Goal: Task Accomplishment & Management: Manage account settings

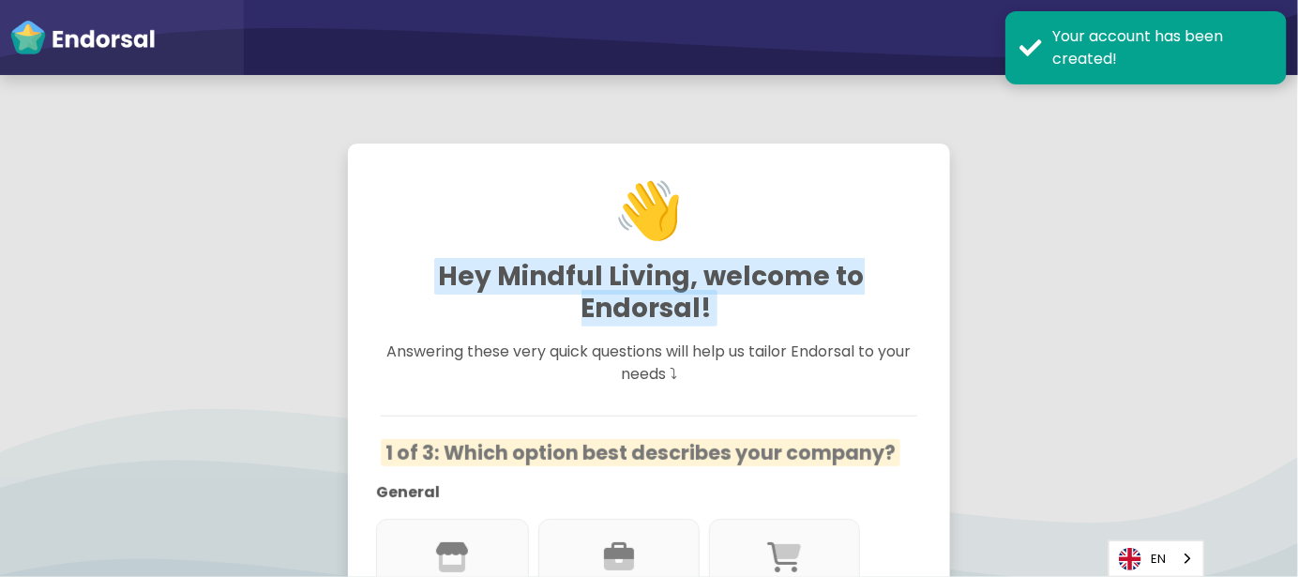
scroll to position [249, 0]
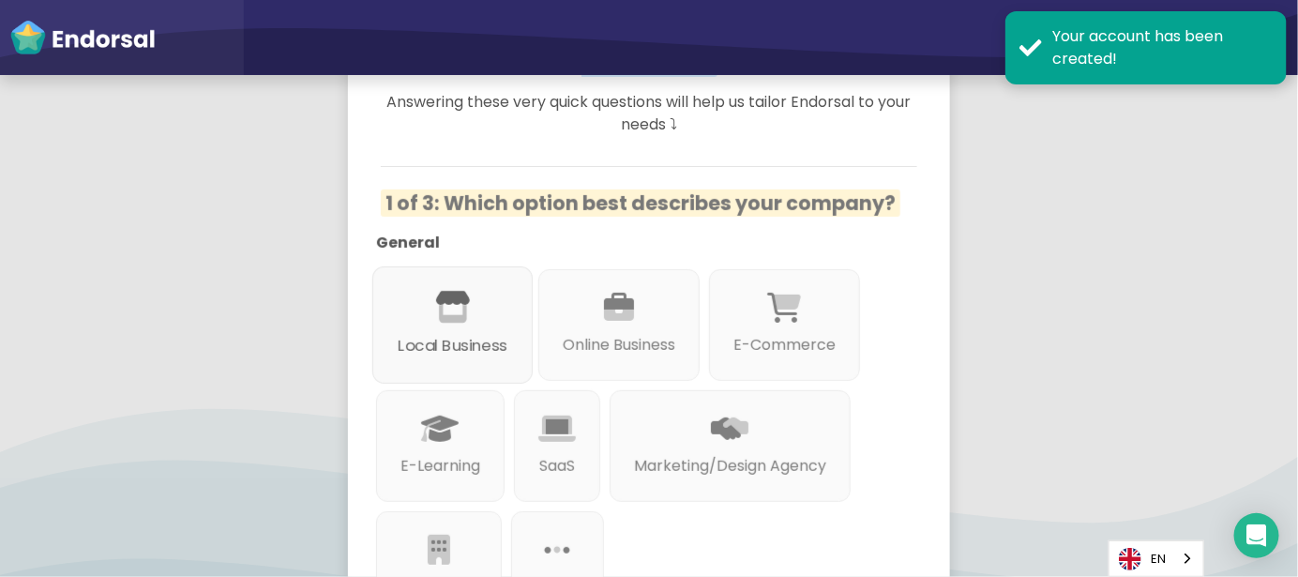
click at [438, 336] on p "Local Business" at bounding box center [453, 346] width 110 height 23
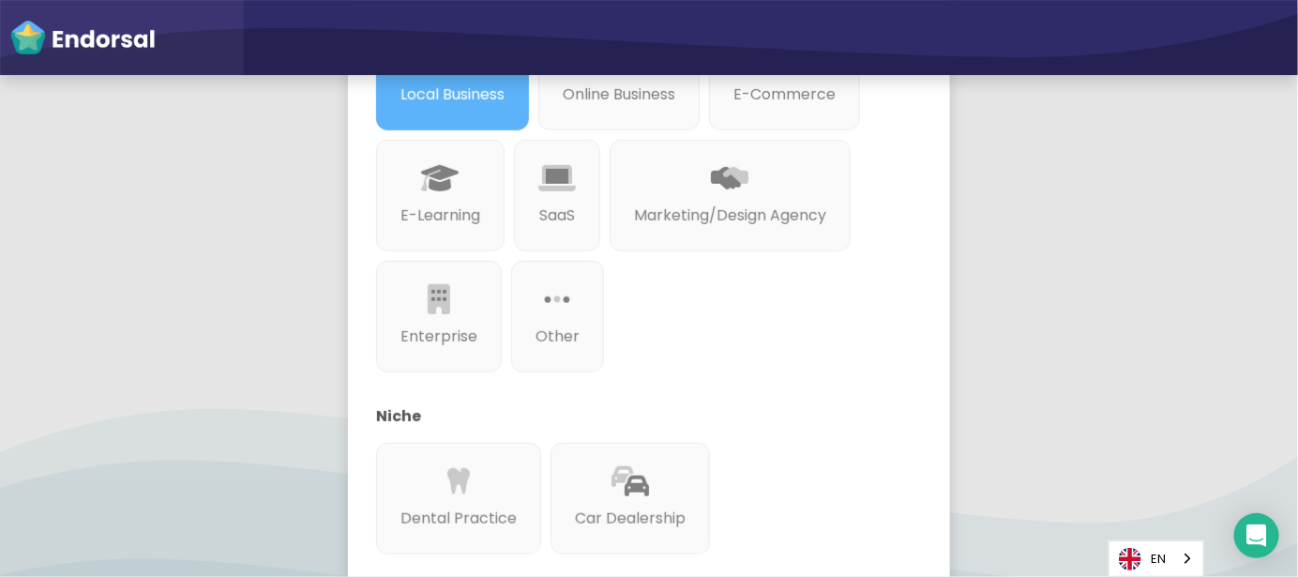
scroll to position [875, 0]
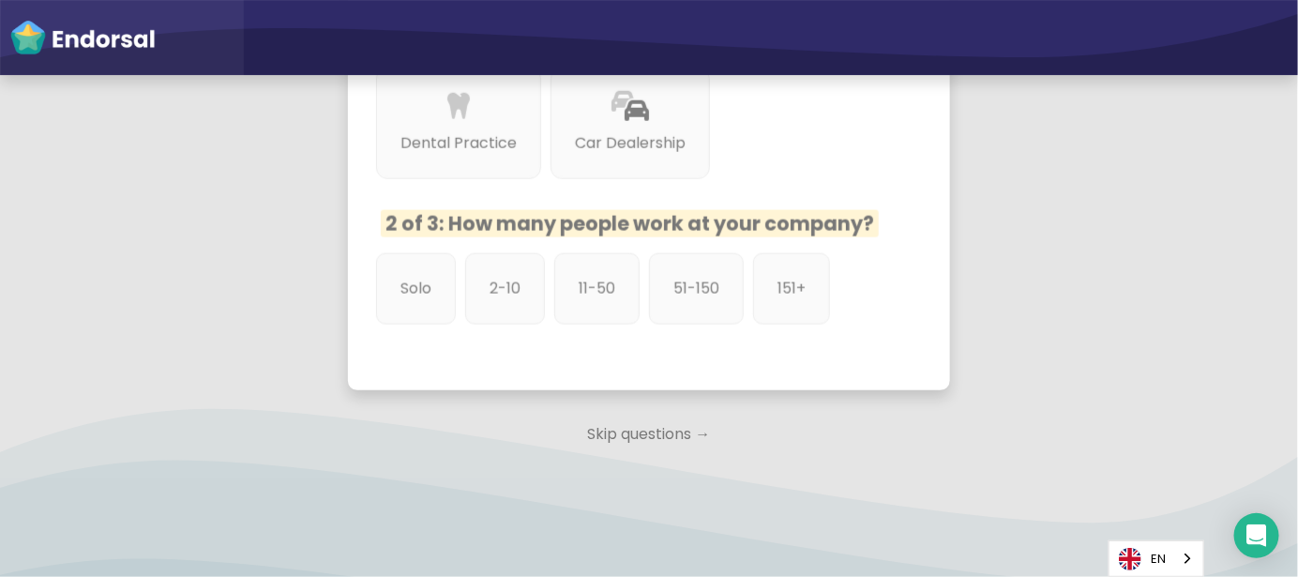
click at [639, 440] on p "Skip questions →" at bounding box center [649, 434] width 602 height 41
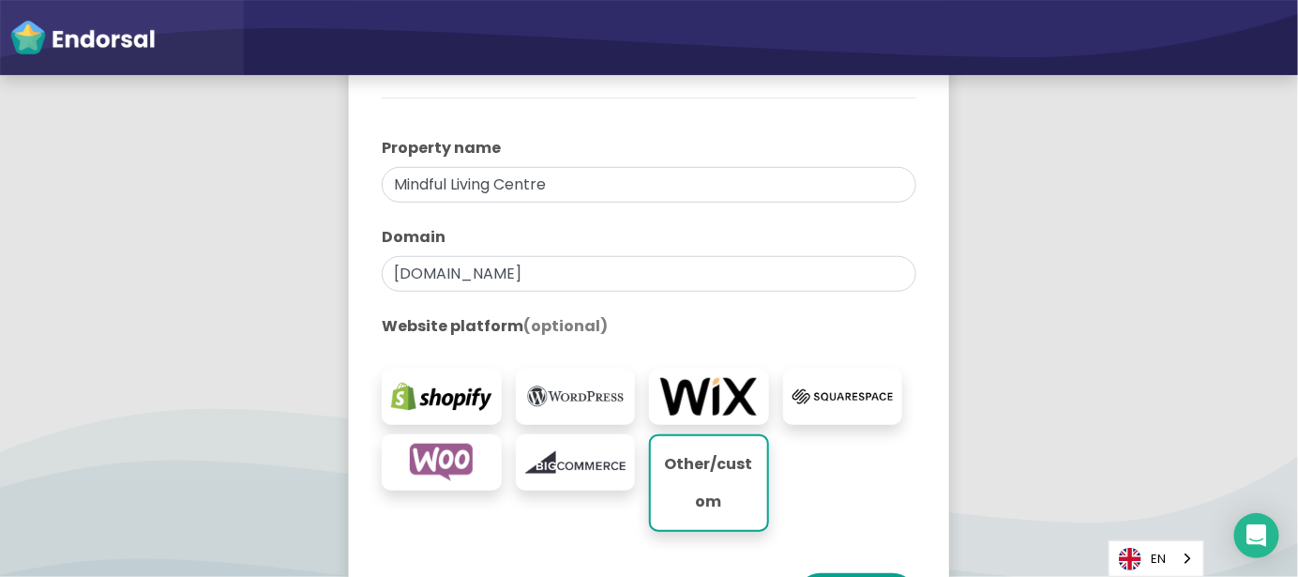
scroll to position [571, 0]
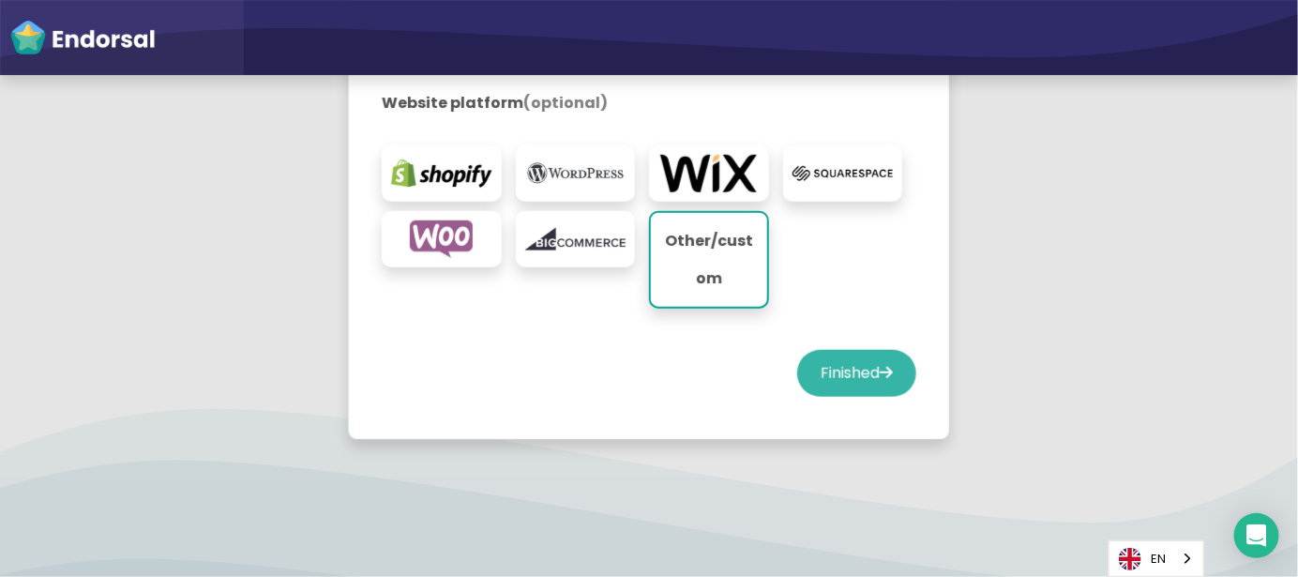
click at [846, 369] on button "Finished" at bounding box center [856, 373] width 119 height 47
select select "14"
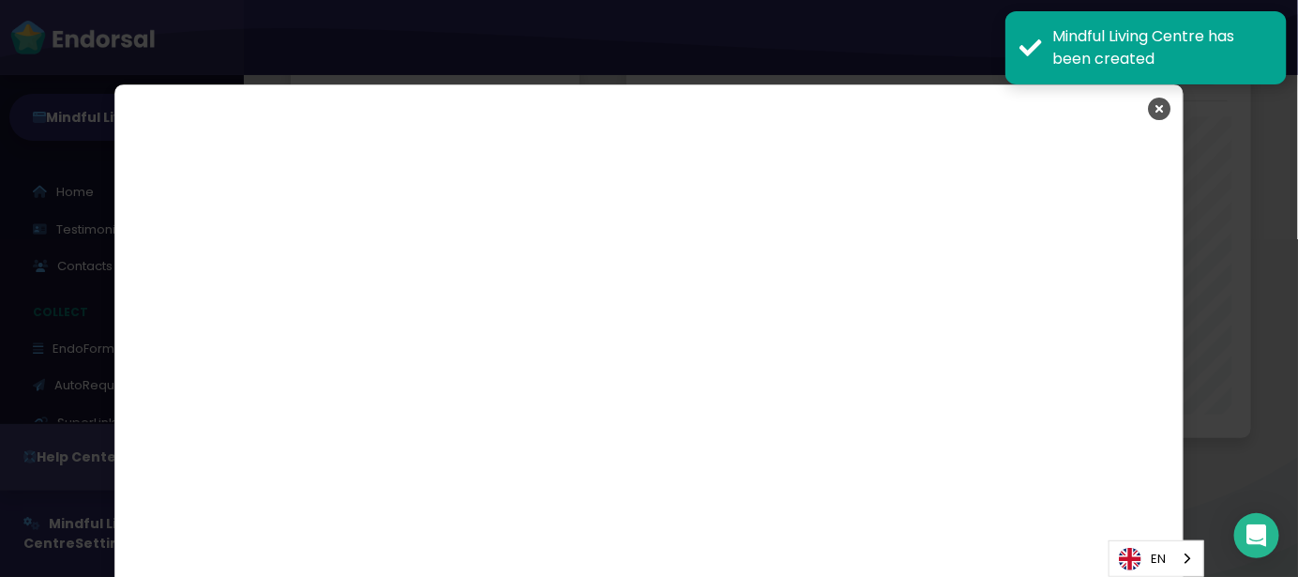
scroll to position [3111, 0]
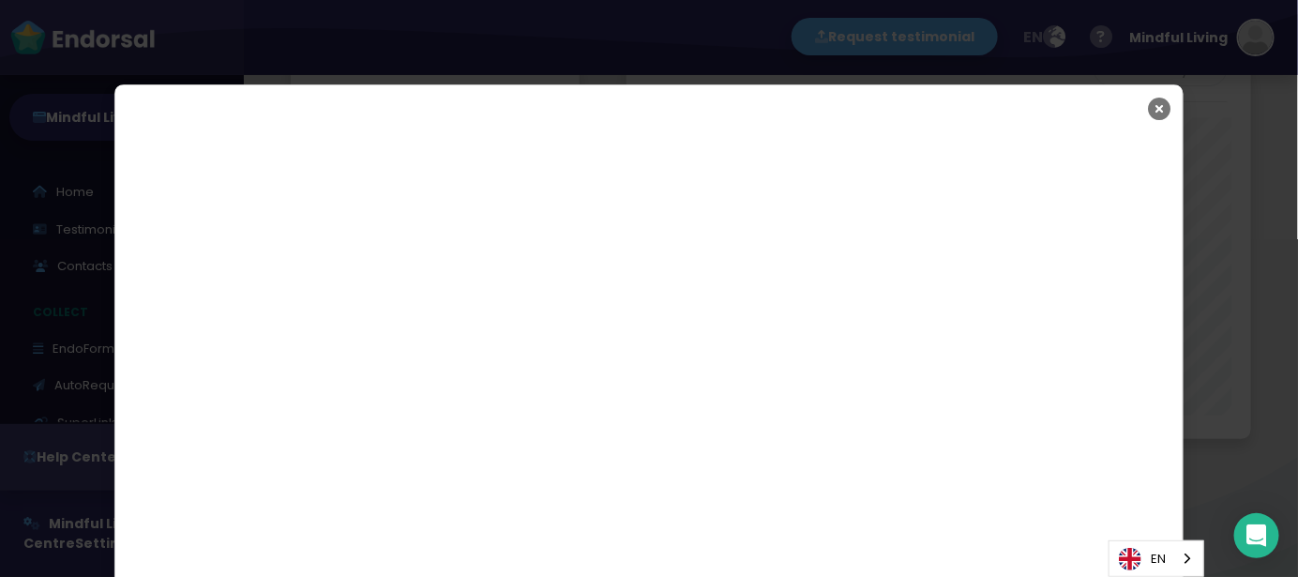
click at [1148, 112] on icon "Close" at bounding box center [1159, 108] width 23 height 47
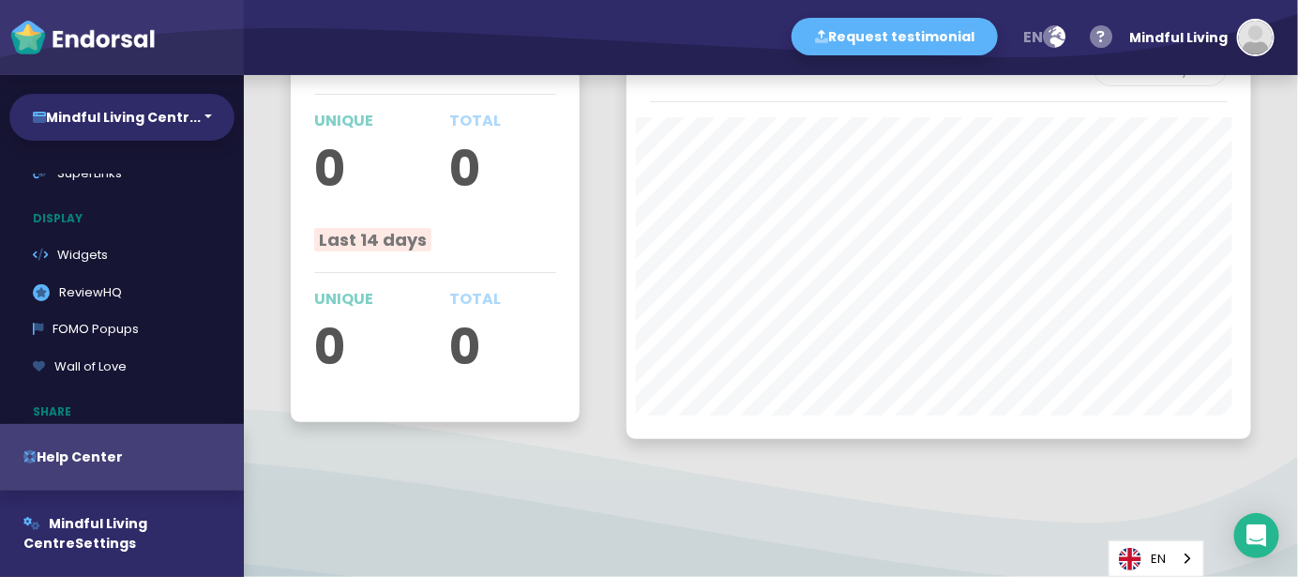
scroll to position [125, 0]
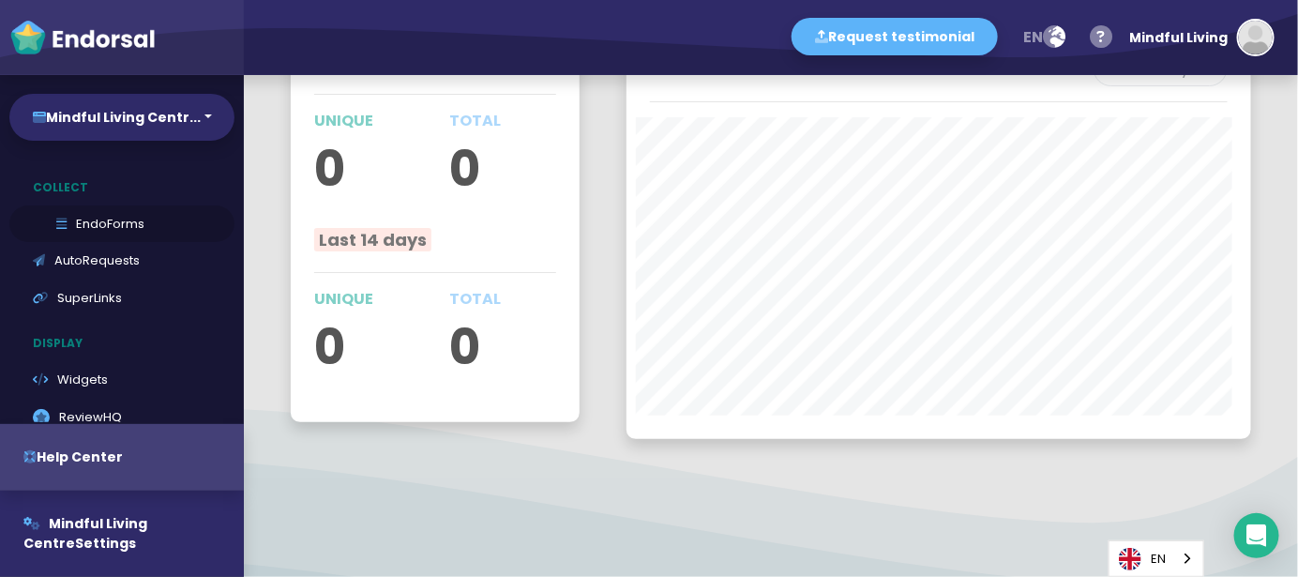
click at [100, 225] on link "EndoForms" at bounding box center [121, 224] width 225 height 38
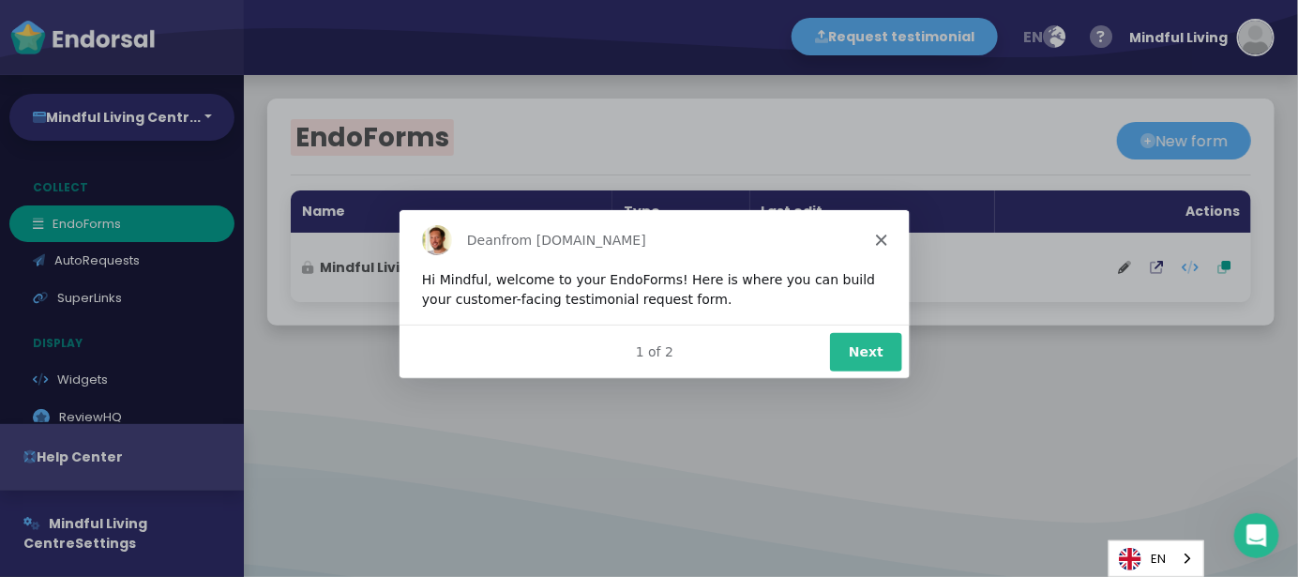
click at [876, 237] on icon "Close" at bounding box center [879, 238] width 11 height 11
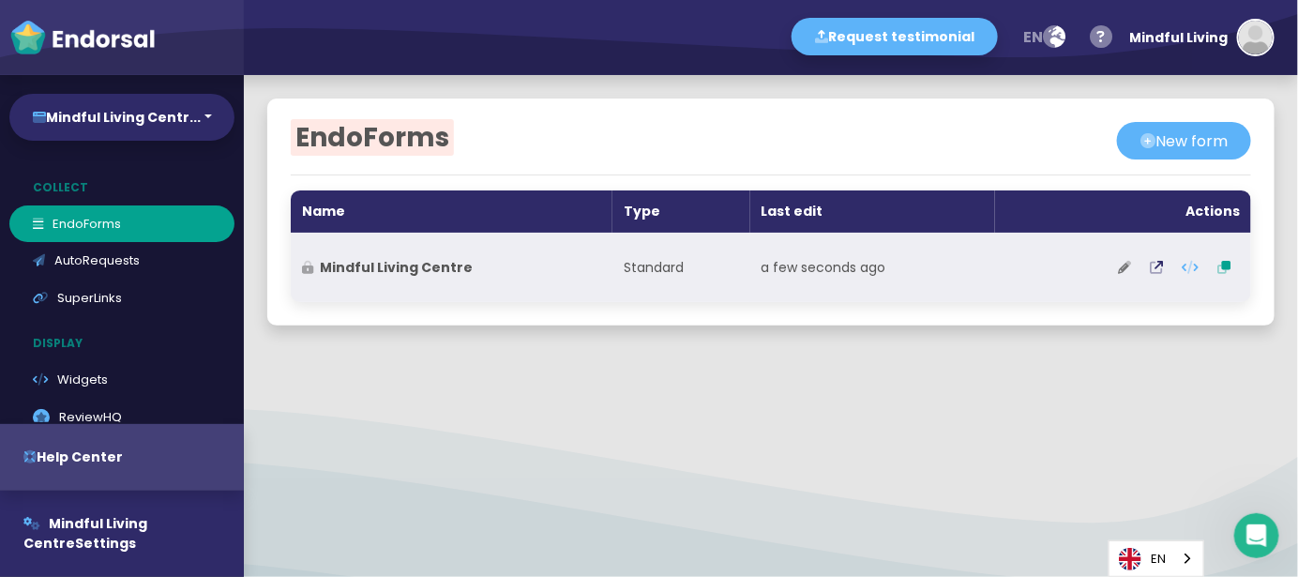
click at [1118, 263] on icon at bounding box center [1124, 267] width 13 height 13
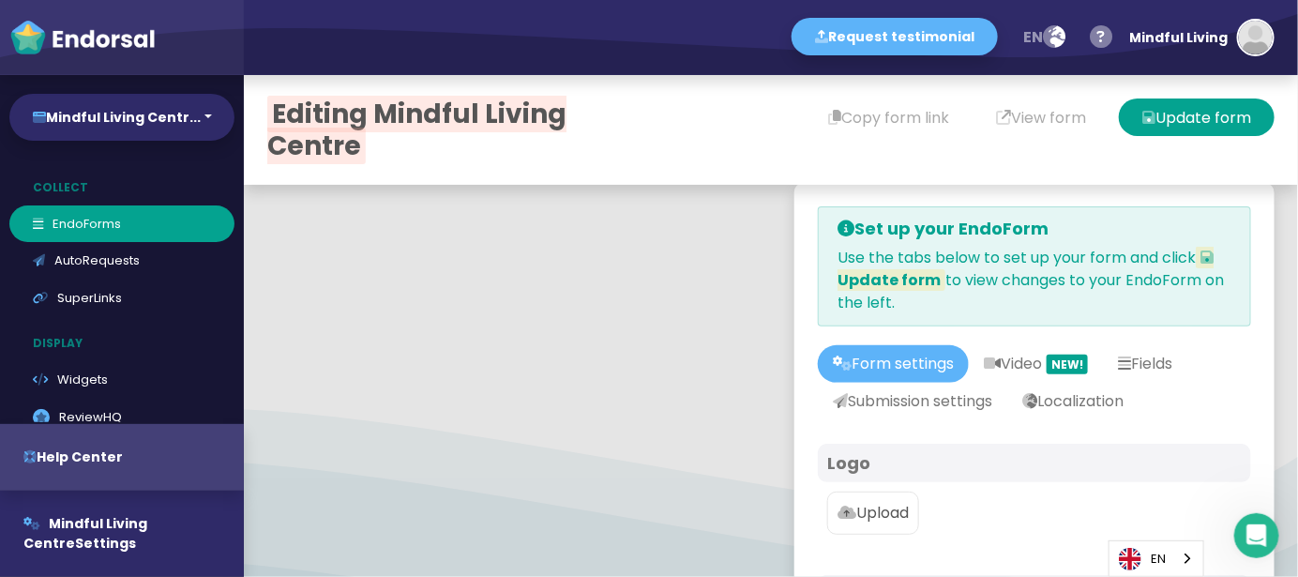
scroll to position [125, 0]
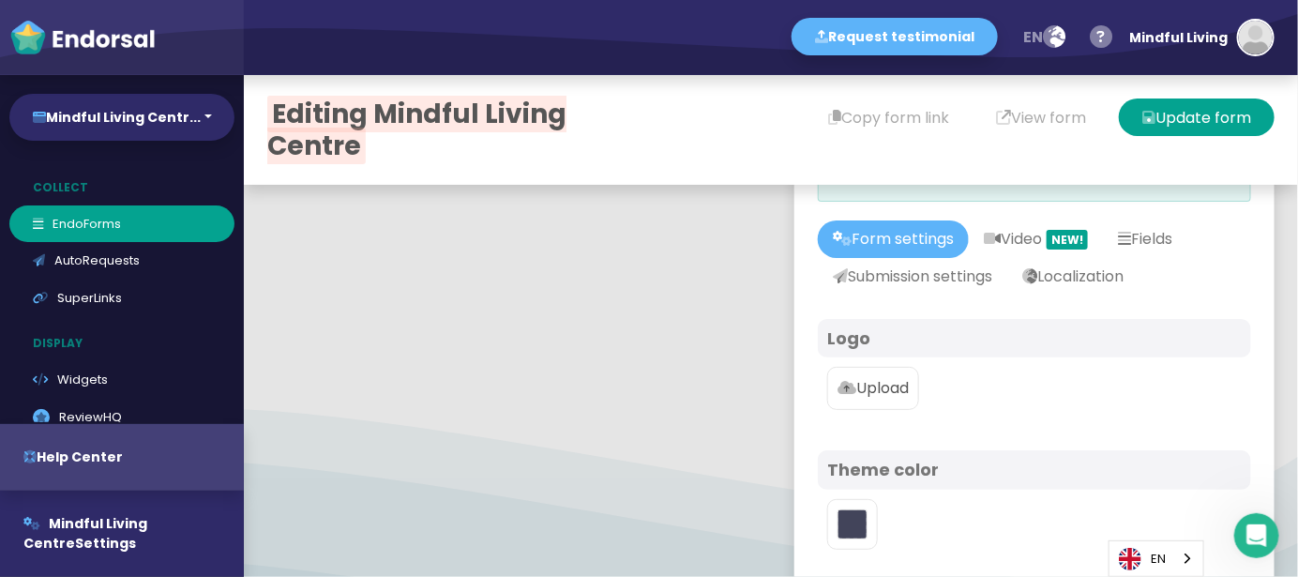
type input "#5DB3F9"
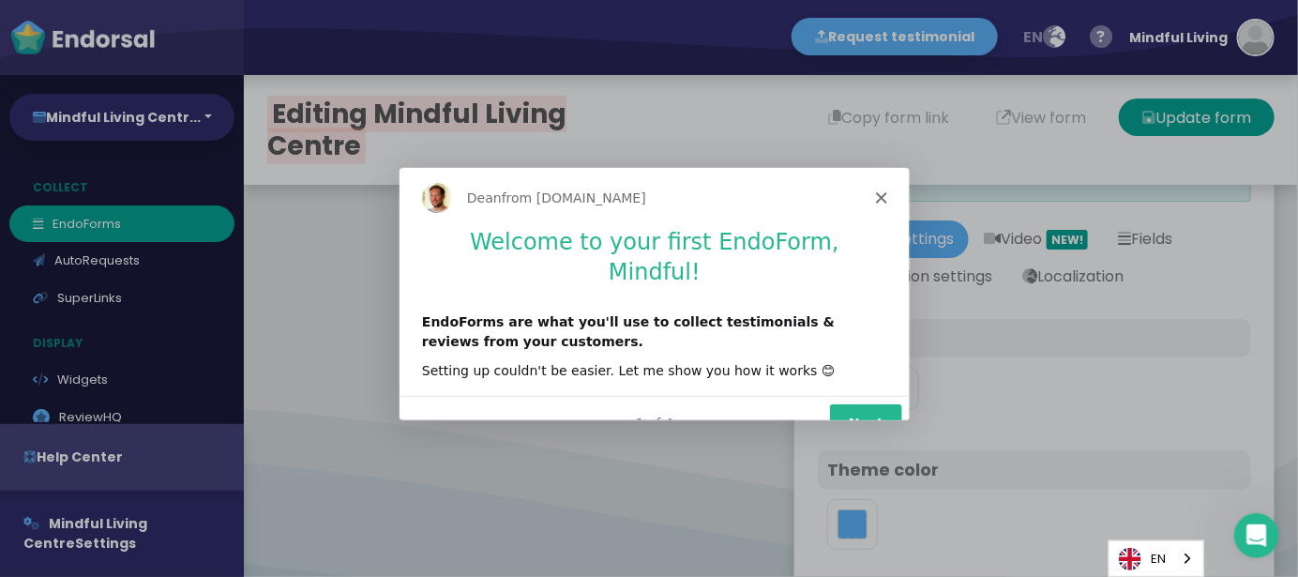
scroll to position [0, 0]
click at [881, 196] on icon "Close" at bounding box center [879, 196] width 11 height 11
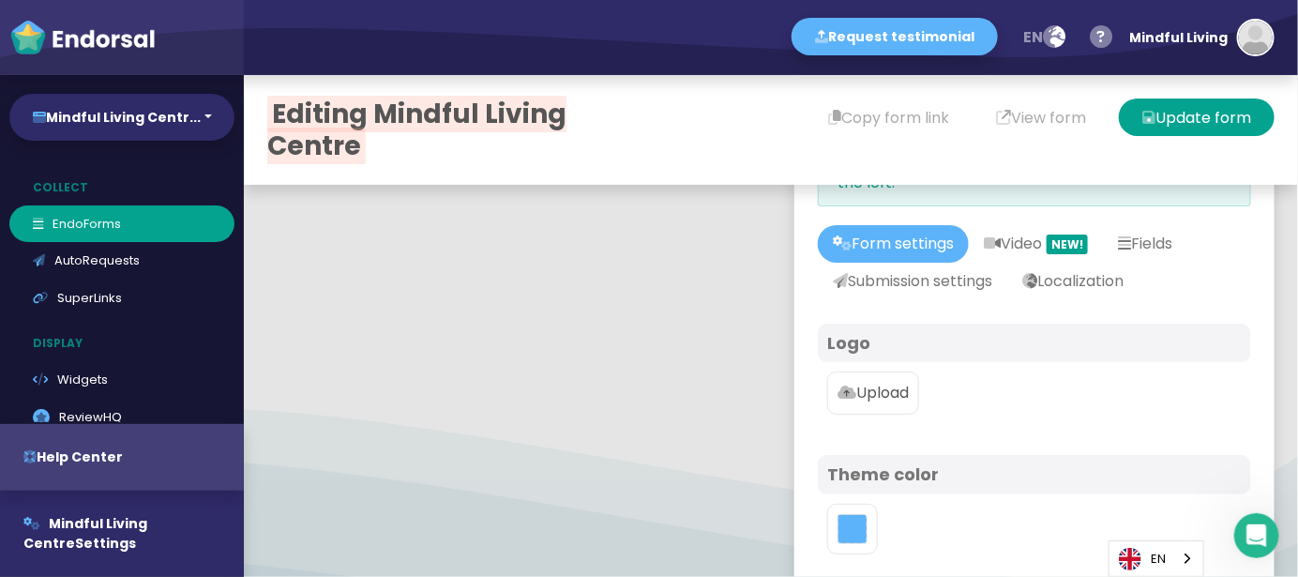
scroll to position [249, 0]
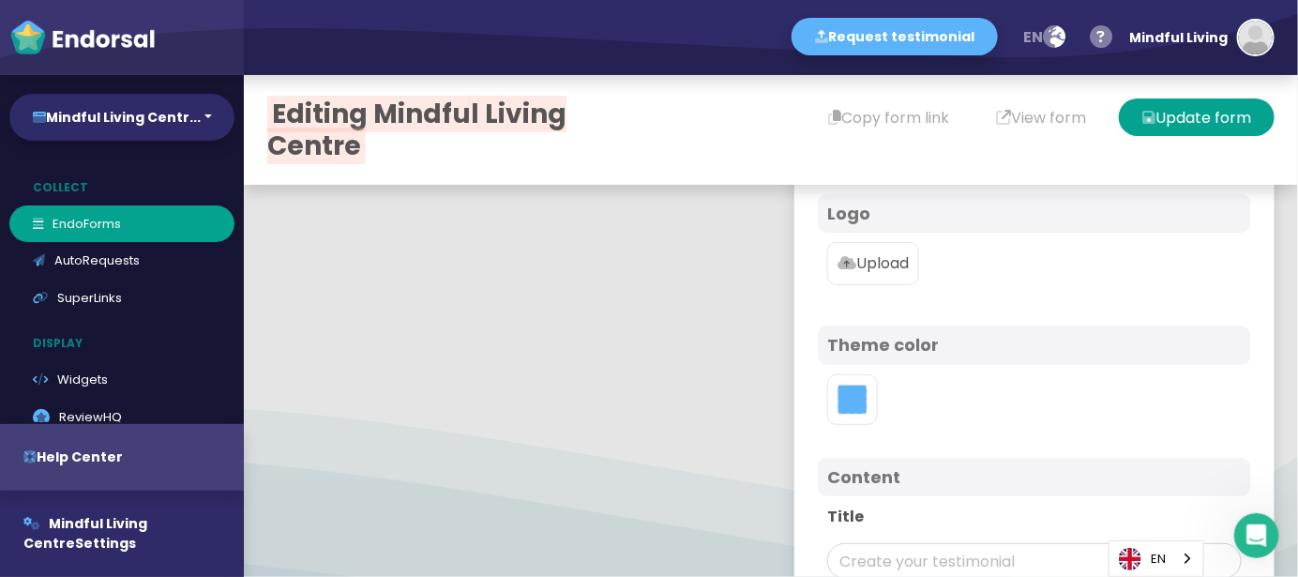
click at [874, 272] on p "Upload" at bounding box center [872, 263] width 71 height 23
click at [0, 0] on input "Upload" at bounding box center [0, 0] width 0 height 0
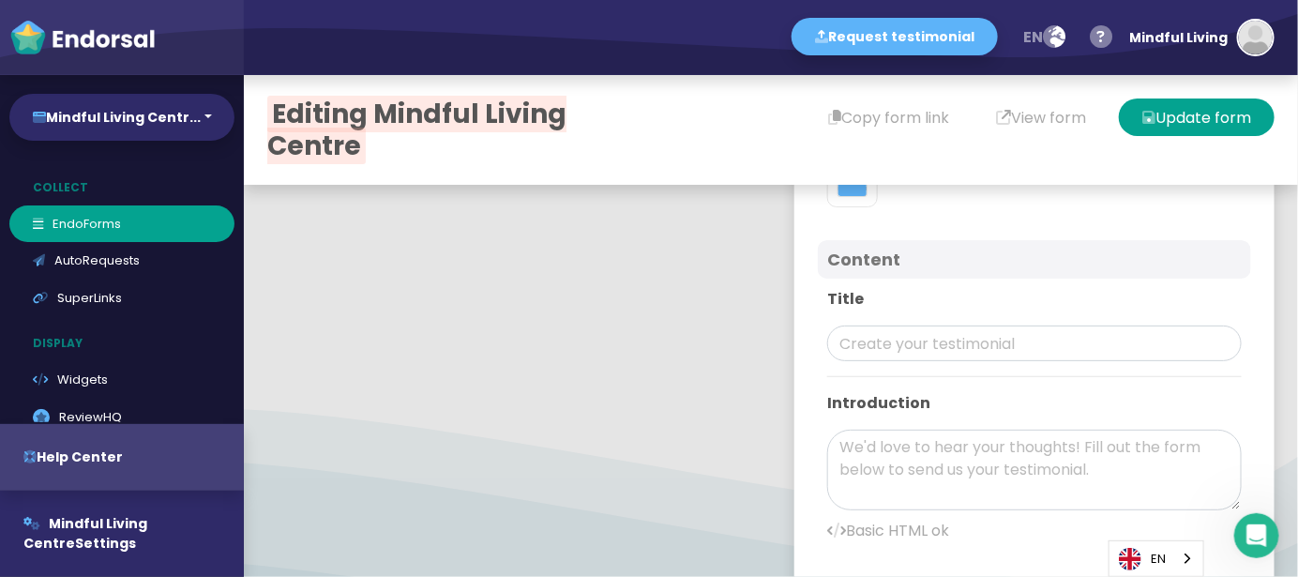
scroll to position [500, 0]
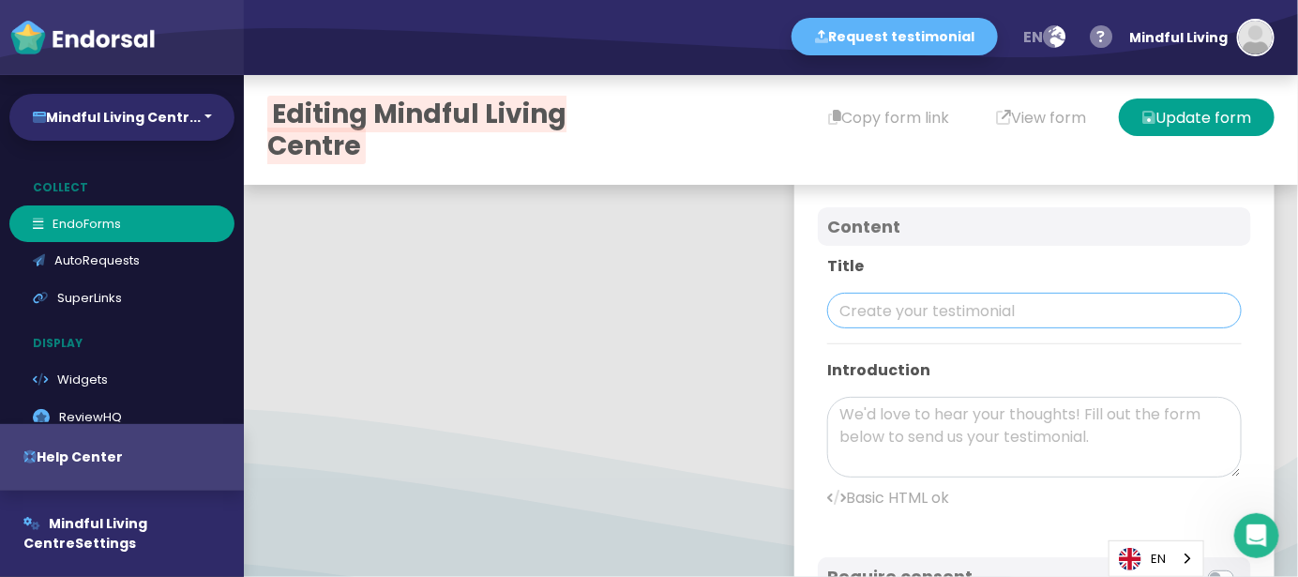
click at [890, 297] on input "text" at bounding box center [1034, 311] width 414 height 36
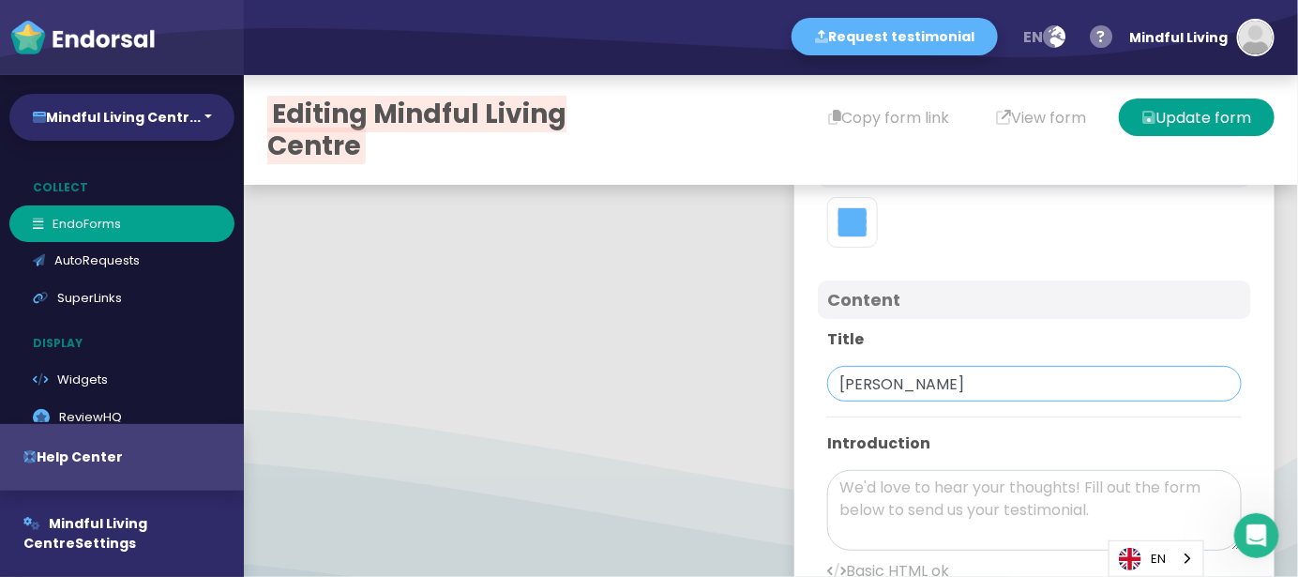
scroll to position [750, 0]
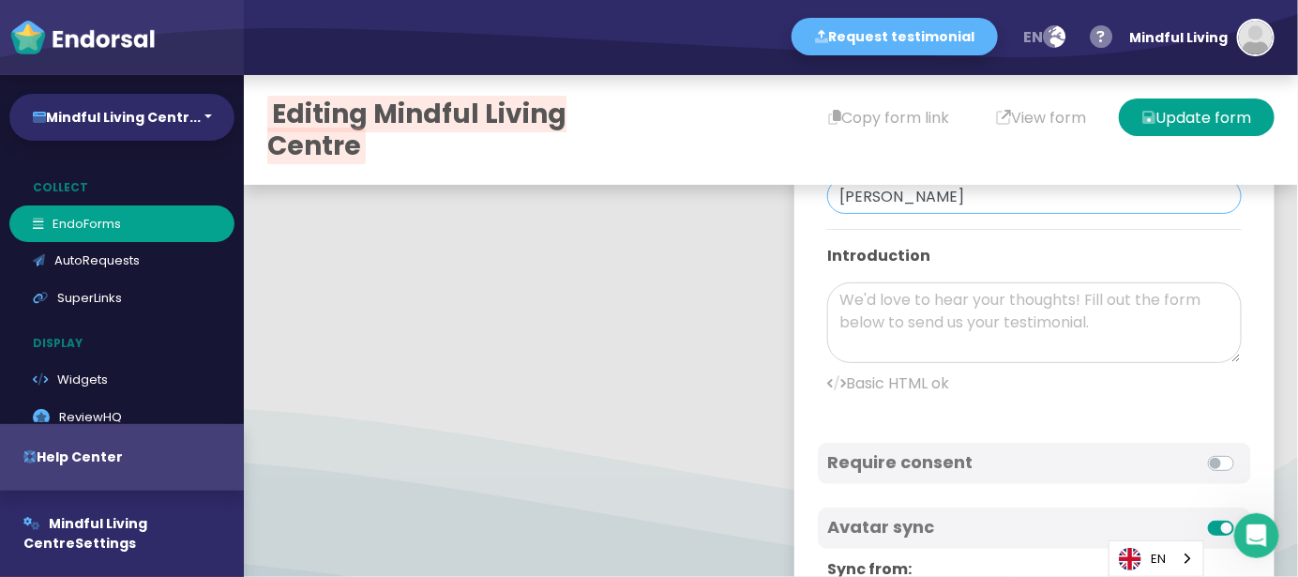
type input "[PERSON_NAME]"
click at [914, 339] on textarea at bounding box center [1034, 322] width 414 height 81
paste textarea "I had been struggling with severe [MEDICAL_DATA] and anxiety for years, trying …"
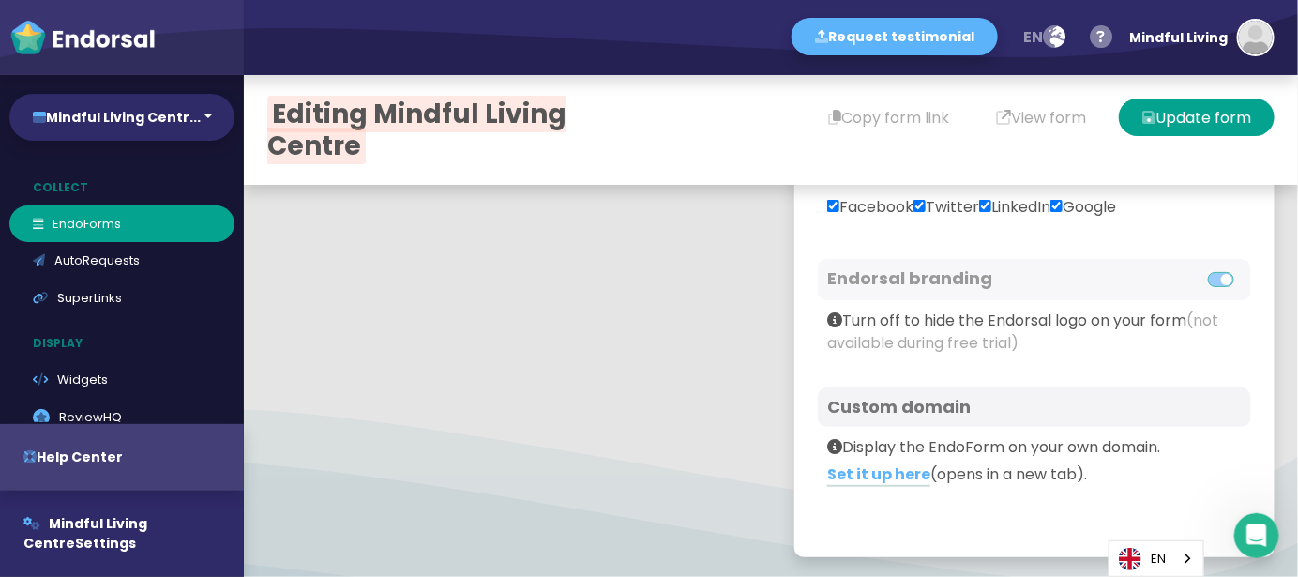
scroll to position [650, 0]
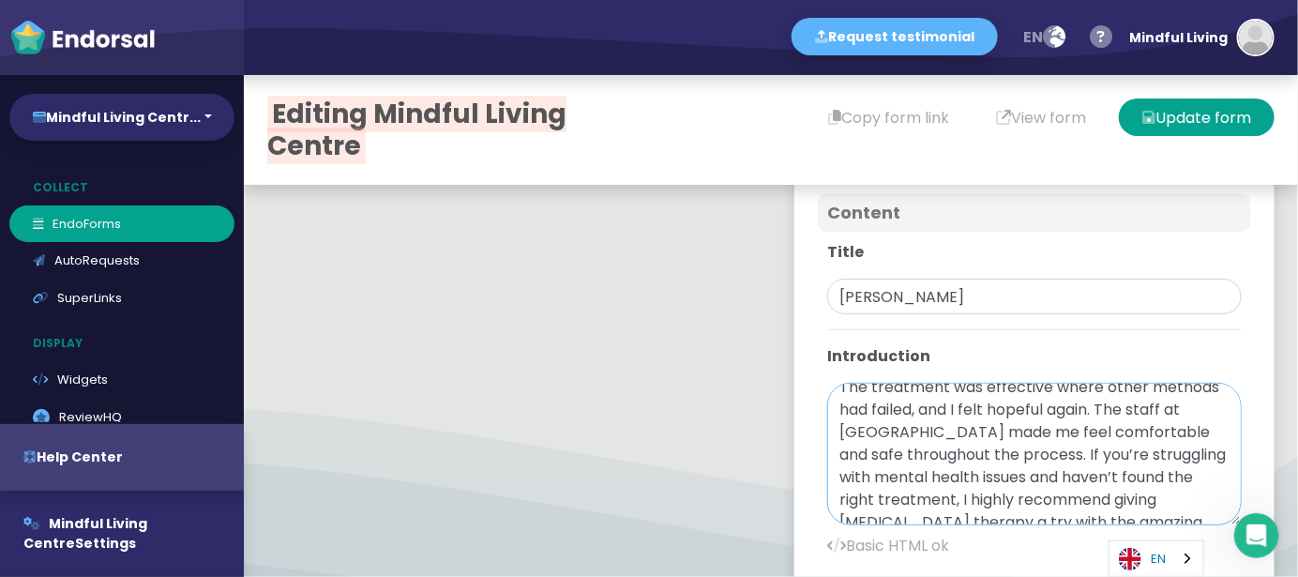
drag, startPoint x: 1211, startPoint y: 448, endPoint x: 1193, endPoint y: 549, distance: 101.9
click at [1193, 0] on body "Request testimonial en Language English French German Spanish Italian Norwegian…" at bounding box center [649, 0] width 1298 height 0
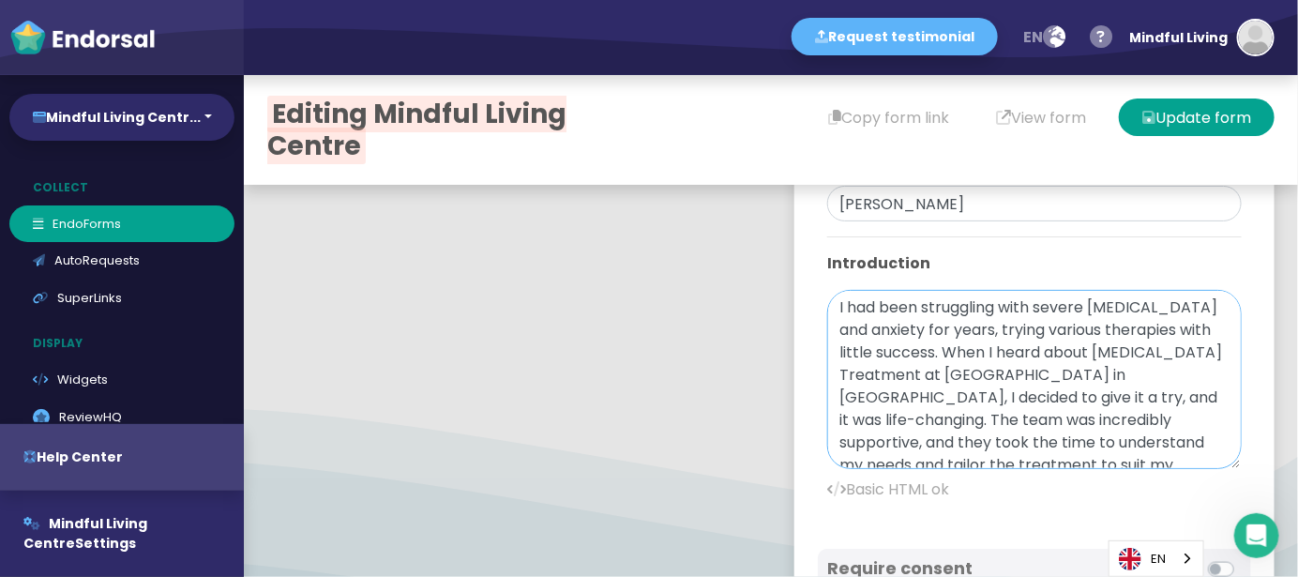
scroll to position [775, 0]
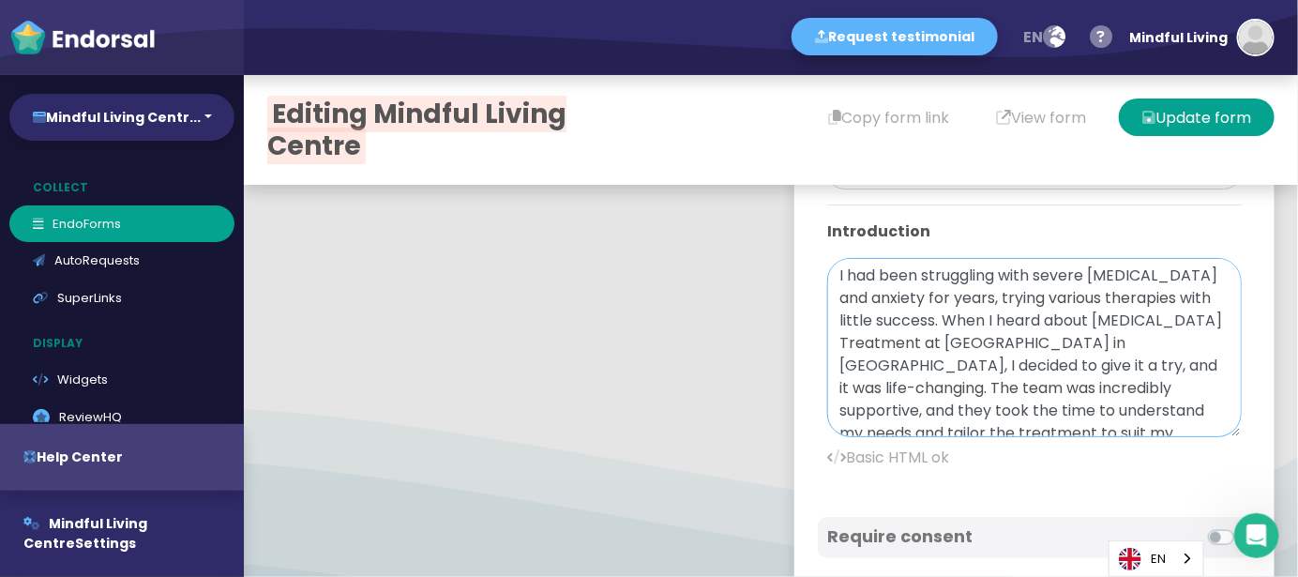
drag, startPoint x: 826, startPoint y: 339, endPoint x: 980, endPoint y: 335, distance: 153.8
click at [980, 335] on textarea "I had been struggling with severe [MEDICAL_DATA] and anxiety for years, trying …" at bounding box center [1034, 347] width 414 height 179
paste textarea "<b><a href="[URL][DOMAIN_NAME]">Trauma therapy Burlington</a></b>"
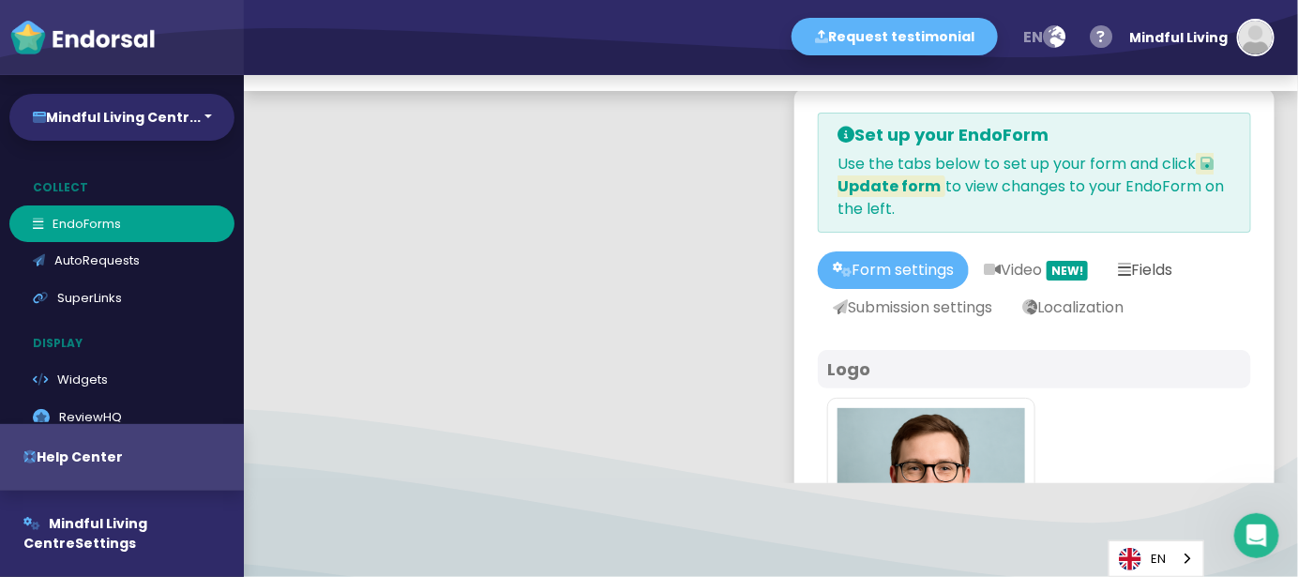
scroll to position [0, 0]
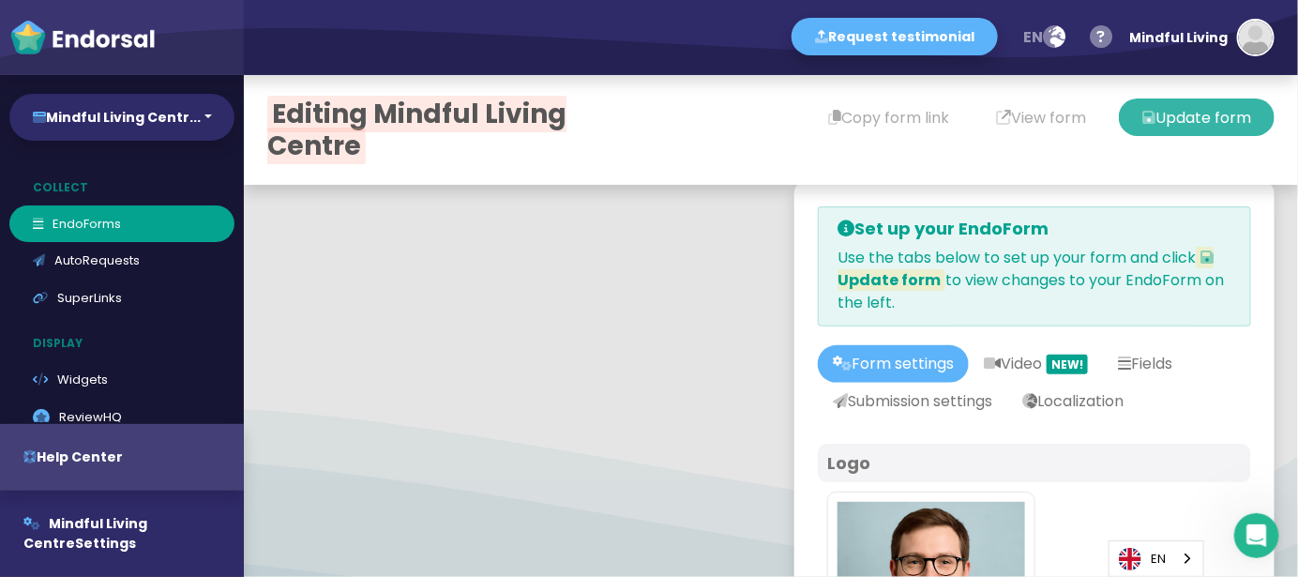
type textarea "I had been struggling with severe [MEDICAL_DATA] and anxiety for years, trying …"
click at [1195, 110] on button "Update form" at bounding box center [1197, 117] width 156 height 38
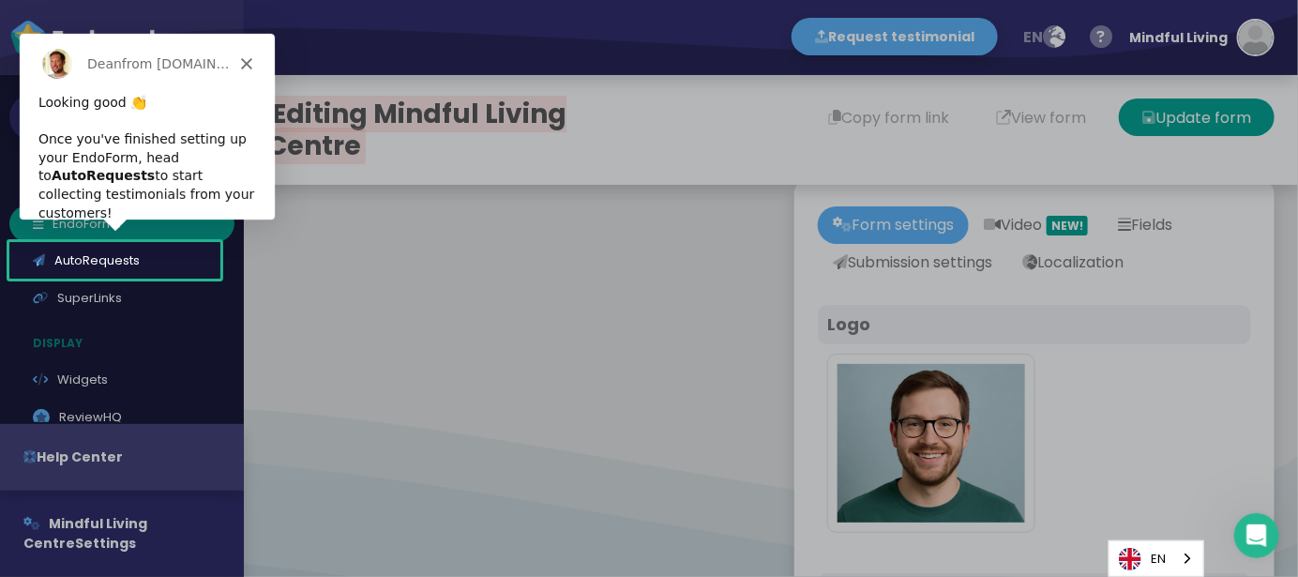
click at [242, 63] on icon "Close" at bounding box center [245, 61] width 11 height 11
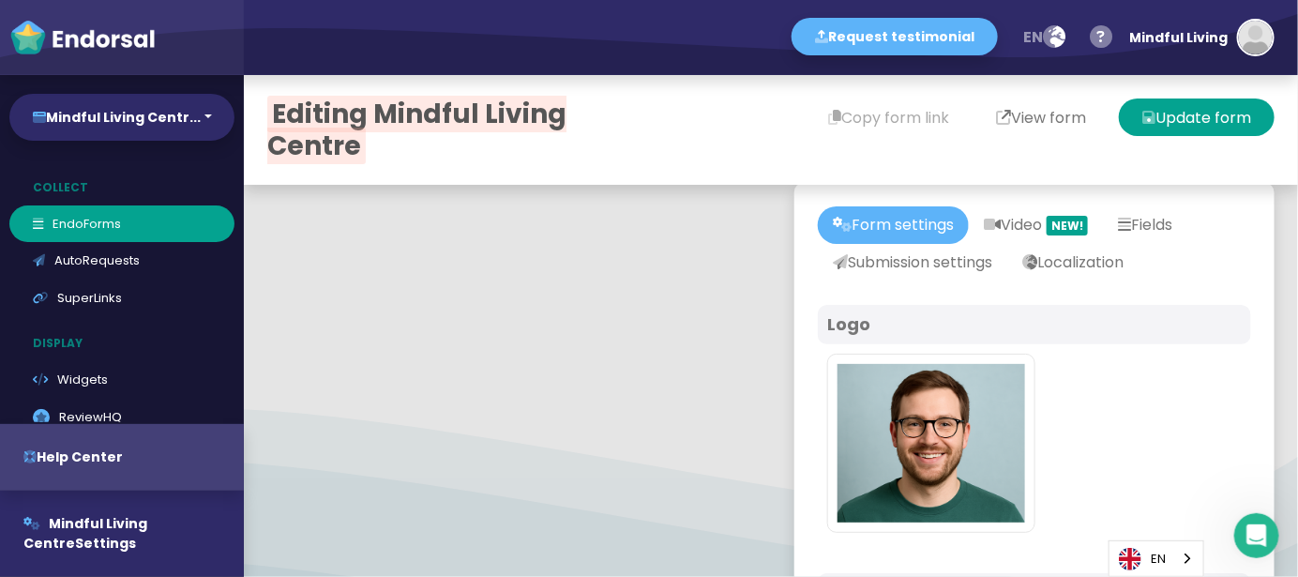
click at [1022, 127] on button "View form" at bounding box center [1040, 117] width 137 height 38
